Goal: Information Seeking & Learning: Learn about a topic

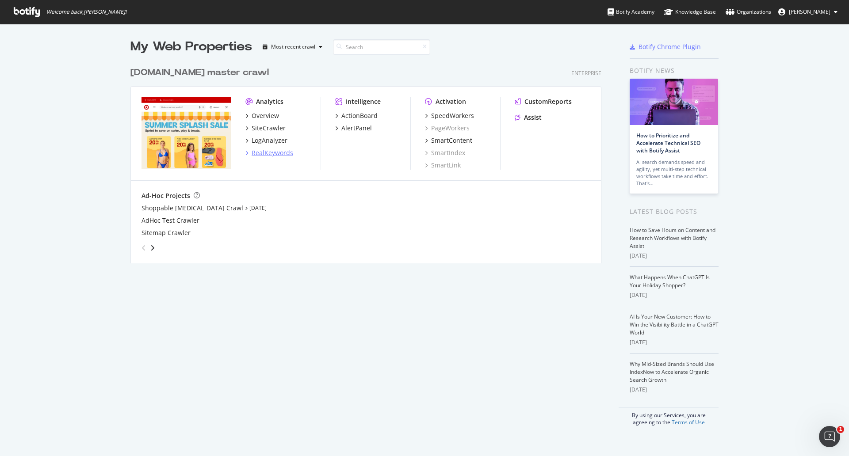
click at [271, 152] on div "RealKeywords" at bounding box center [273, 153] width 42 height 9
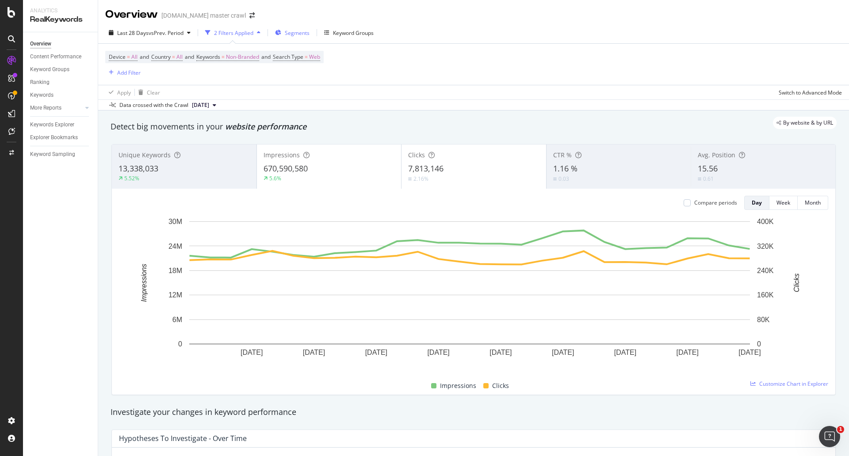
click at [281, 33] on icon "button" at bounding box center [278, 32] width 6 height 5
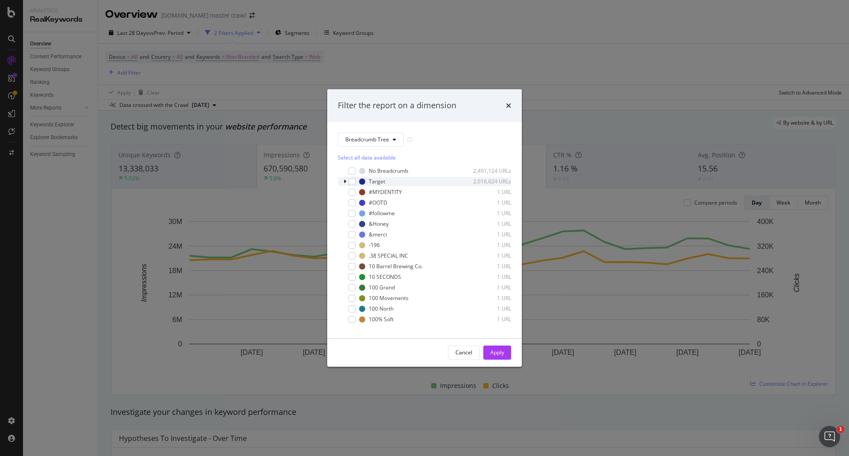
click at [346, 181] on div "modal" at bounding box center [345, 181] width 5 height 9
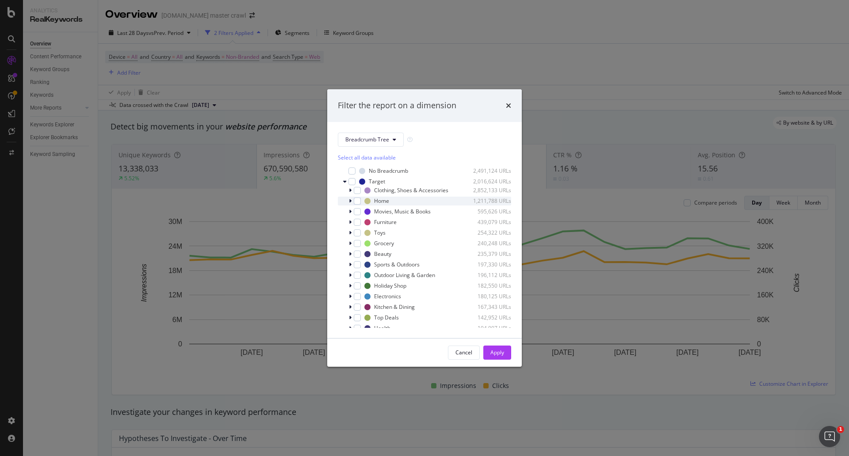
click at [349, 204] on icon "modal" at bounding box center [350, 201] width 3 height 5
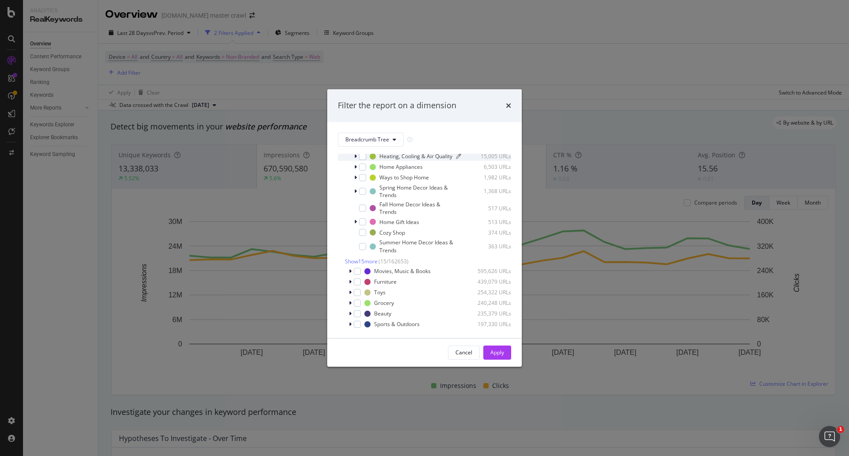
scroll to position [128, 0]
click at [363, 265] on span "Show 15 more" at bounding box center [361, 261] width 33 height 8
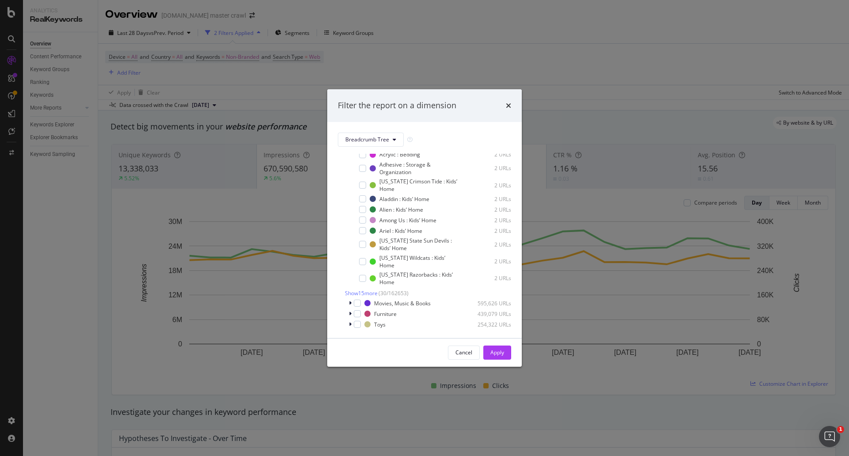
scroll to position [305, 0]
click at [368, 279] on span "Show 15 more" at bounding box center [361, 275] width 33 height 8
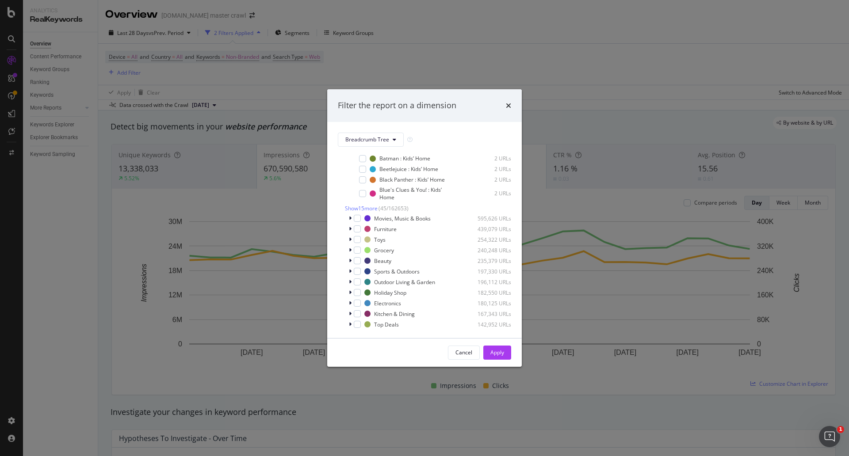
scroll to position [548, 0]
click at [372, 214] on span "Show 15 more" at bounding box center [361, 210] width 33 height 8
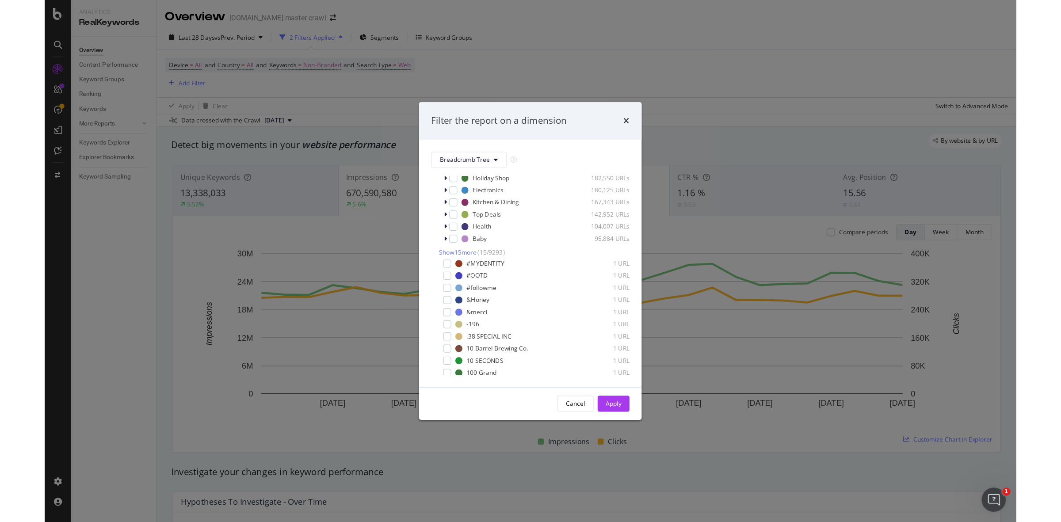
scroll to position [864, 0]
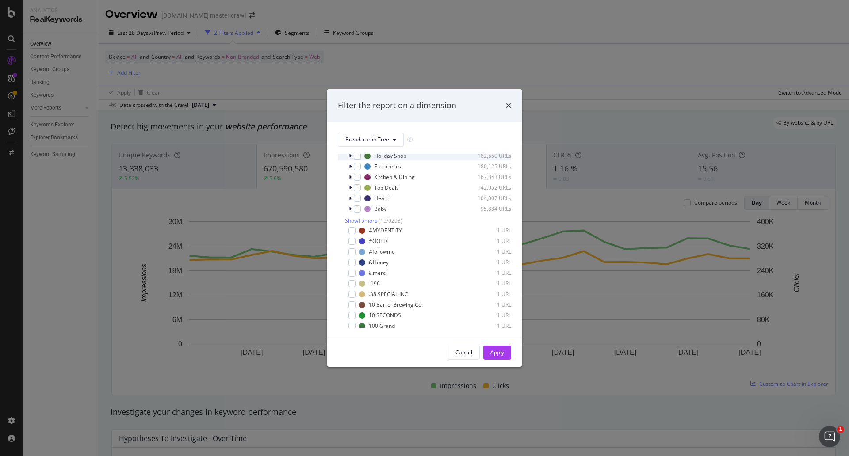
click at [351, 159] on icon "modal" at bounding box center [350, 155] width 3 height 5
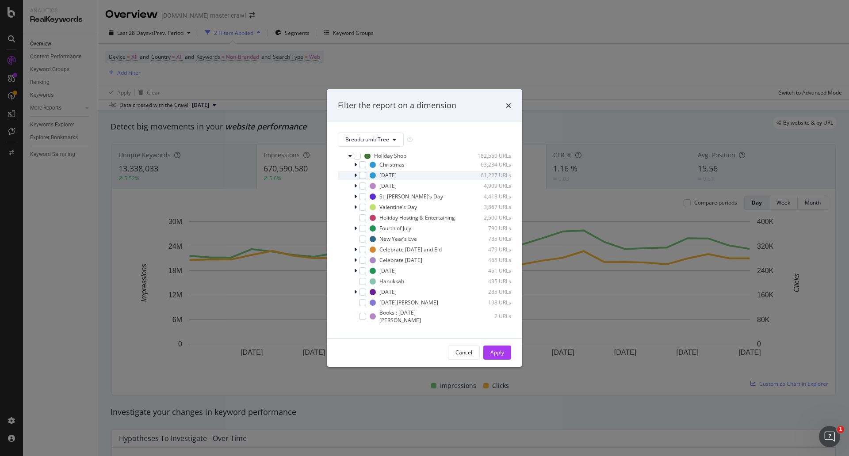
click at [354, 178] on icon "modal" at bounding box center [355, 175] width 3 height 5
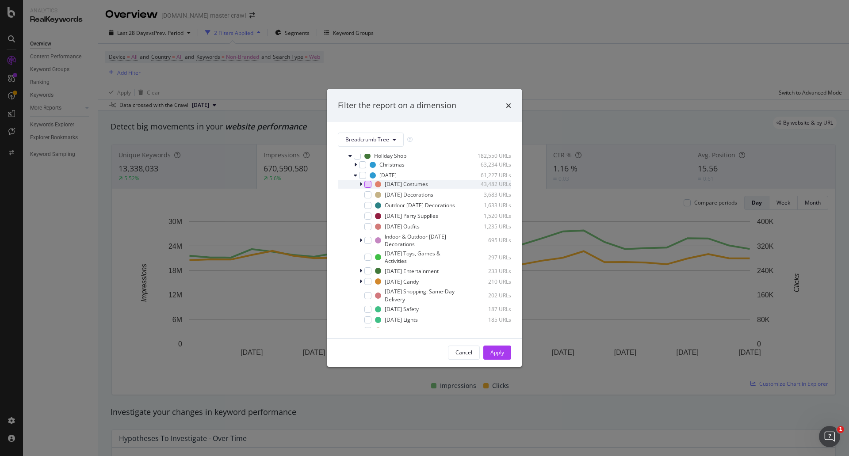
click at [369, 188] on div "modal" at bounding box center [367, 184] width 7 height 7
click at [493, 351] on div "Apply" at bounding box center [497, 353] width 14 height 8
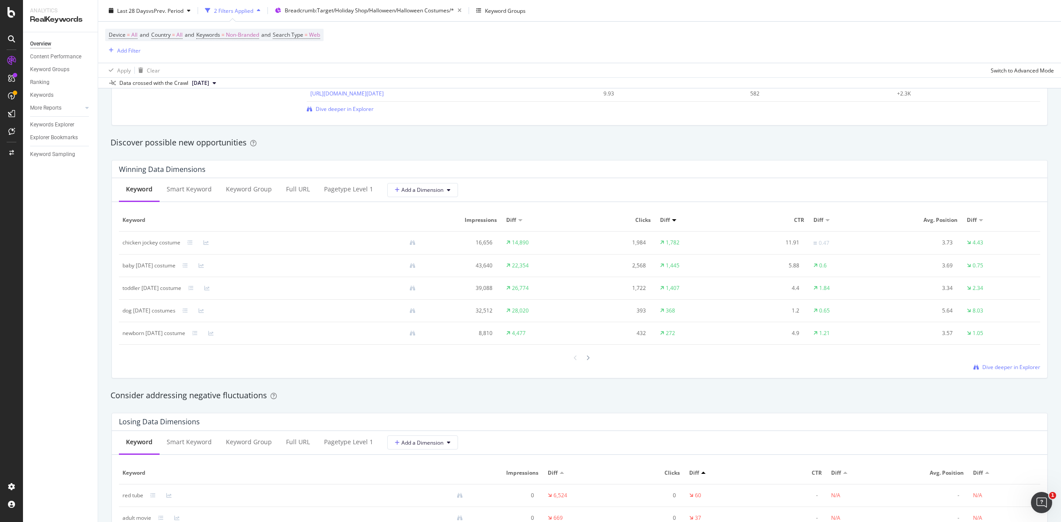
scroll to position [728, 0]
click at [848, 368] on span "Dive deeper in Explorer" at bounding box center [1011, 368] width 58 height 8
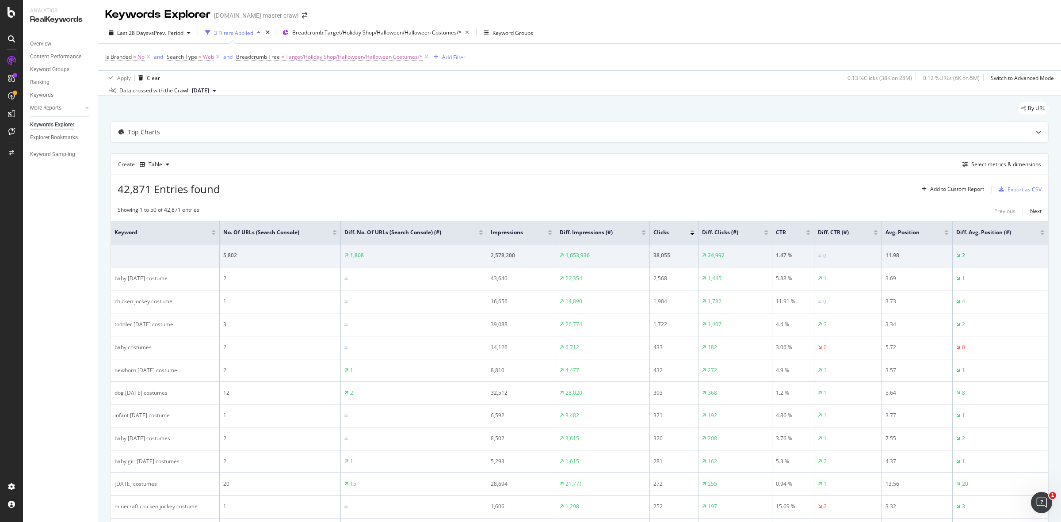
click at [848, 188] on div "Export as CSV" at bounding box center [1025, 190] width 34 height 8
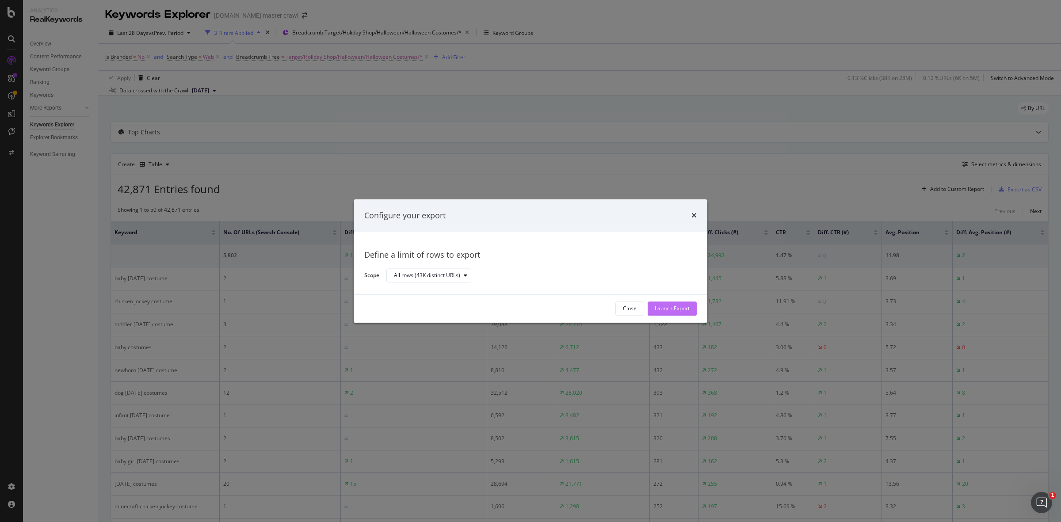
click at [664, 309] on div "Launch Export" at bounding box center [672, 309] width 35 height 8
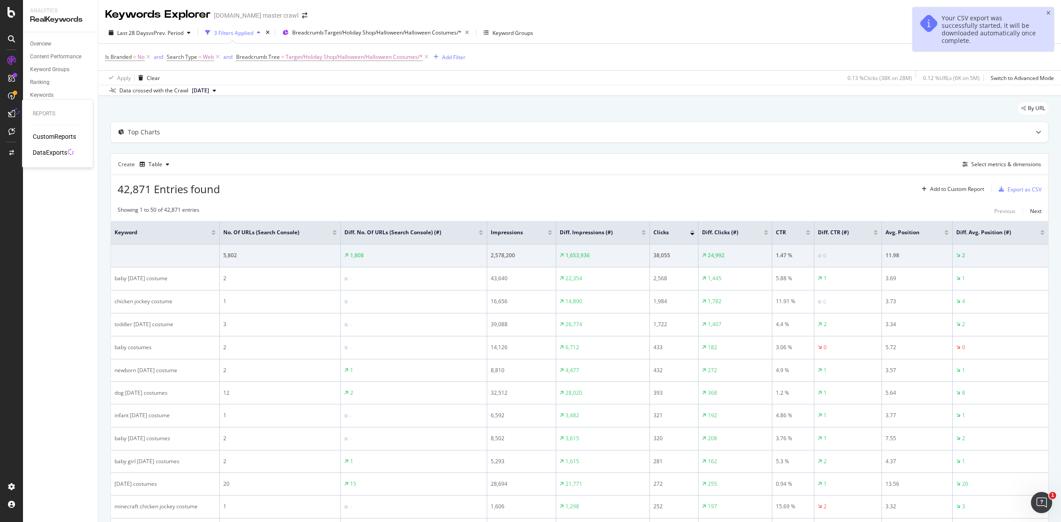
click at [51, 149] on div "DataExports" at bounding box center [50, 152] width 34 height 9
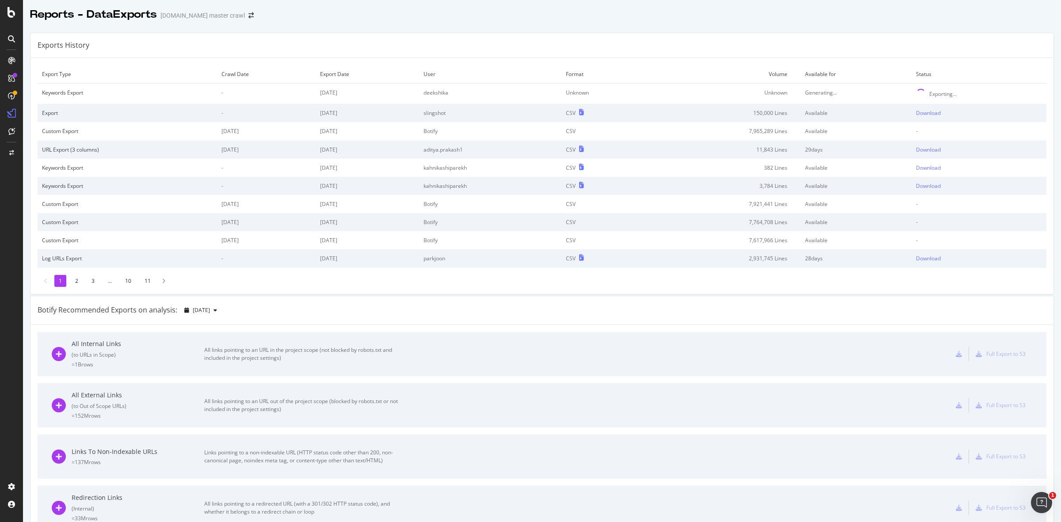
click at [458, 307] on div "Botify Recommended Exports on analysis: [DATE]" at bounding box center [542, 310] width 1023 height 29
click at [628, 456] on div "Redirection Links ( Internal ) = 33M rows All links pointing to a redirected UR…" at bounding box center [542, 508] width 981 height 44
